Goal: Information Seeking & Learning: Learn about a topic

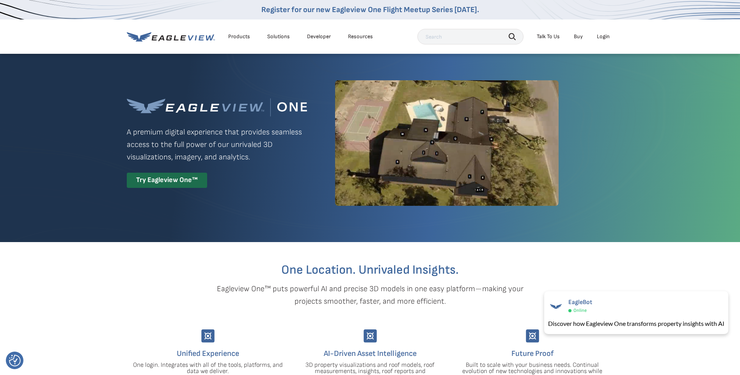
click at [602, 36] on div "Login" at bounding box center [602, 36] width 13 height 7
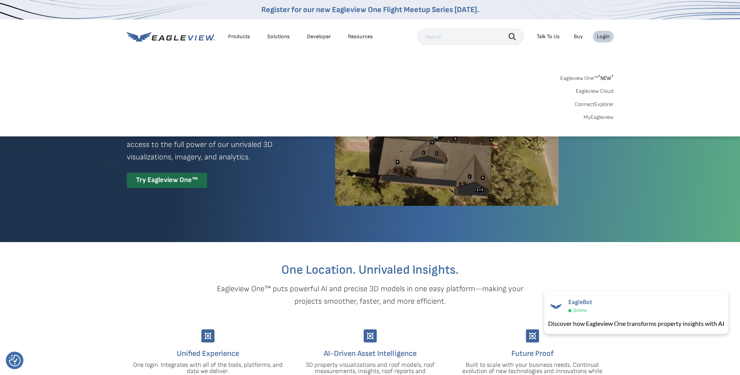
click at [604, 37] on div "Login" at bounding box center [602, 36] width 13 height 7
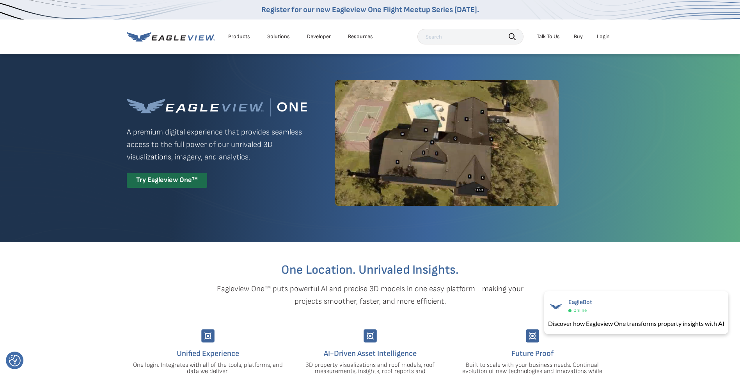
click at [605, 36] on div "Login" at bounding box center [602, 36] width 13 height 7
click at [603, 34] on div "Login" at bounding box center [602, 36] width 13 height 7
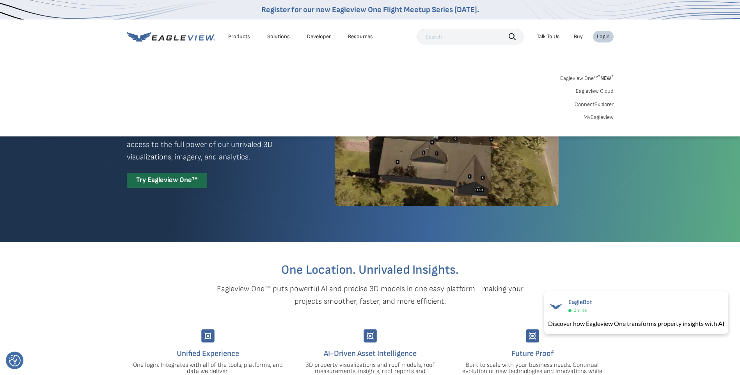
click at [591, 76] on link "Eagleview One™ * NEW *" at bounding box center [586, 77] width 53 height 9
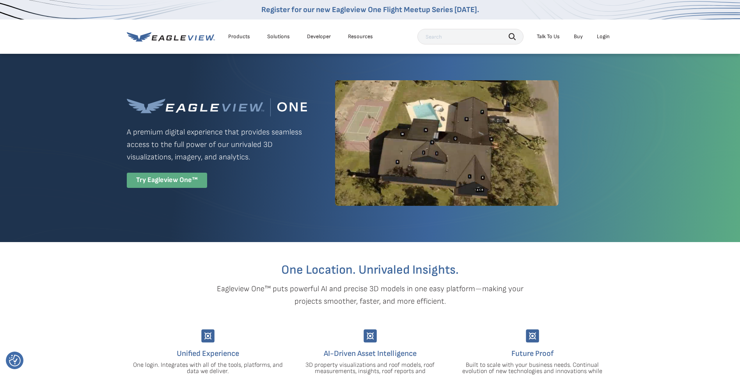
click at [170, 185] on div "Try Eagleview One™" at bounding box center [167, 180] width 80 height 15
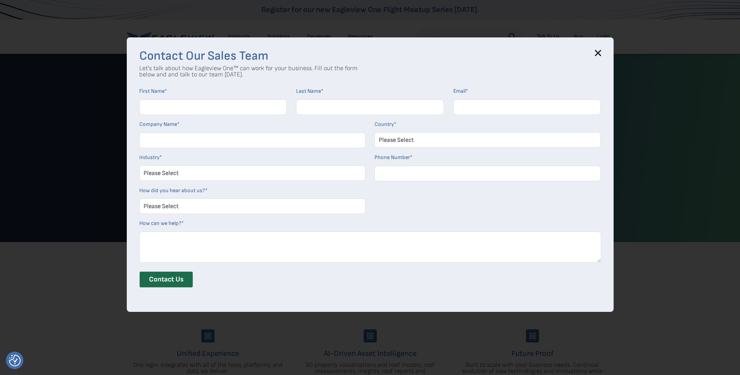
click at [599, 51] on icon at bounding box center [598, 53] width 6 height 6
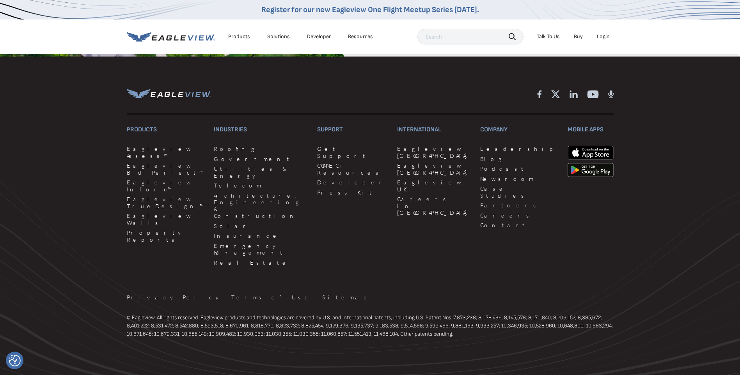
scroll to position [1798, 0]
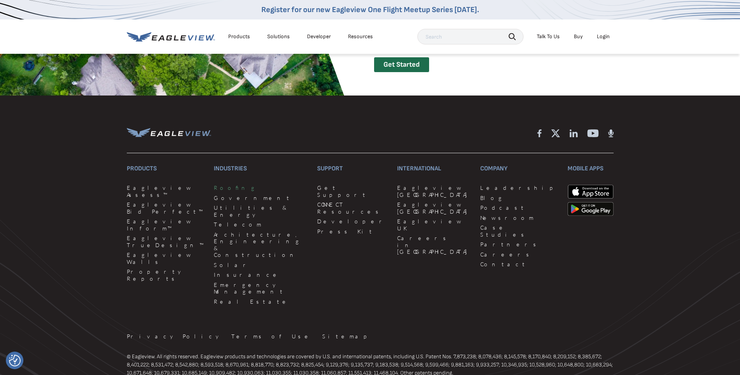
click at [215, 190] on link "Roofing" at bounding box center [261, 187] width 94 height 7
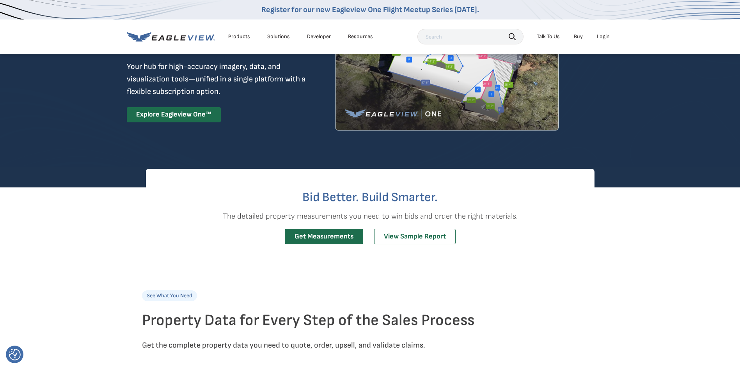
scroll to position [156, 0]
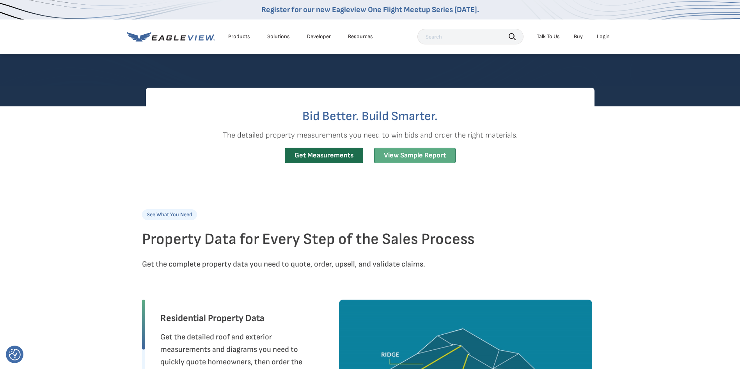
click at [419, 151] on link "View Sample Report" at bounding box center [414, 156] width 81 height 16
